Goal: Information Seeking & Learning: Check status

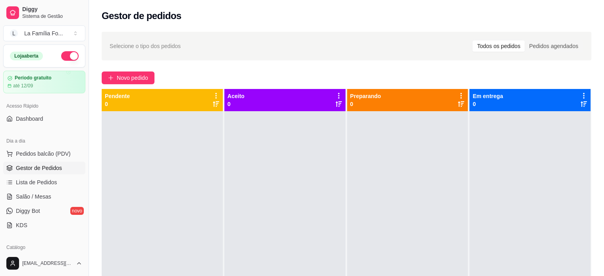
scroll to position [115, 0]
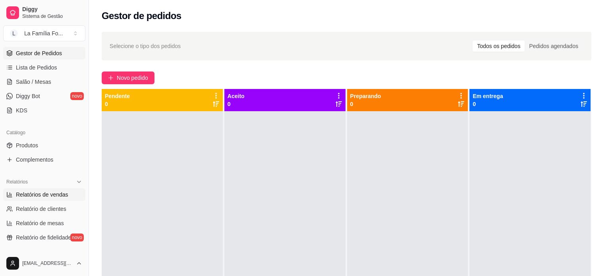
click at [64, 196] on span "Relatórios de vendas" at bounding box center [42, 195] width 52 height 8
select select "ALL"
select select "0"
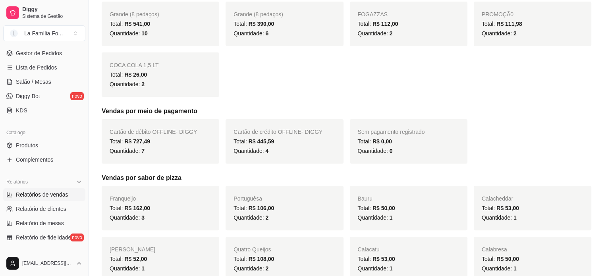
scroll to position [164, 0]
click at [437, 143] on div "Total: R$ 0,00" at bounding box center [409, 140] width 102 height 10
click at [292, 133] on span "Cartão de crédito OFFLINE - DIGGY" at bounding box center [278, 131] width 89 height 6
click at [160, 141] on div "Total: R$ 727,49" at bounding box center [161, 140] width 102 height 10
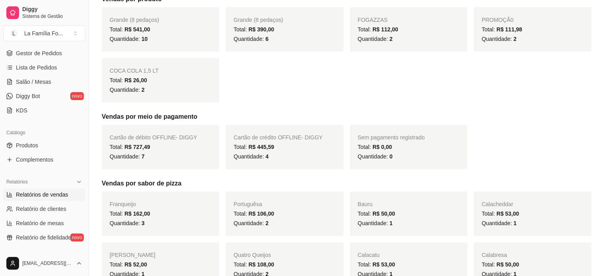
scroll to position [155, 0]
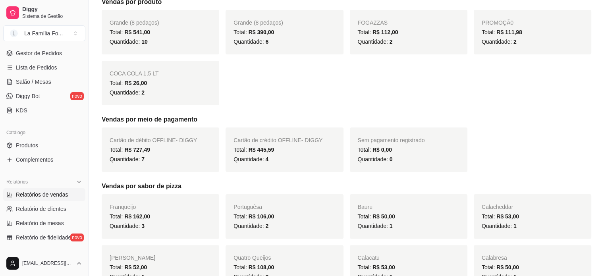
click at [416, 144] on div "Sem pagamento registrado Total: R$ 0,00 Quantidade: 0" at bounding box center [409, 150] width 118 height 44
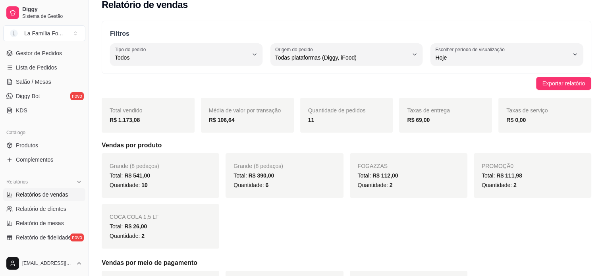
scroll to position [10, 0]
